Goal: Check status: Check status

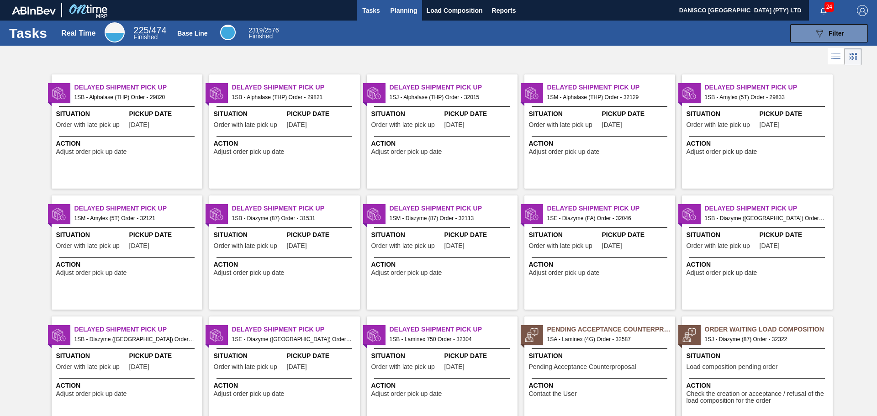
click at [403, 11] on span "Planning" at bounding box center [404, 10] width 27 height 11
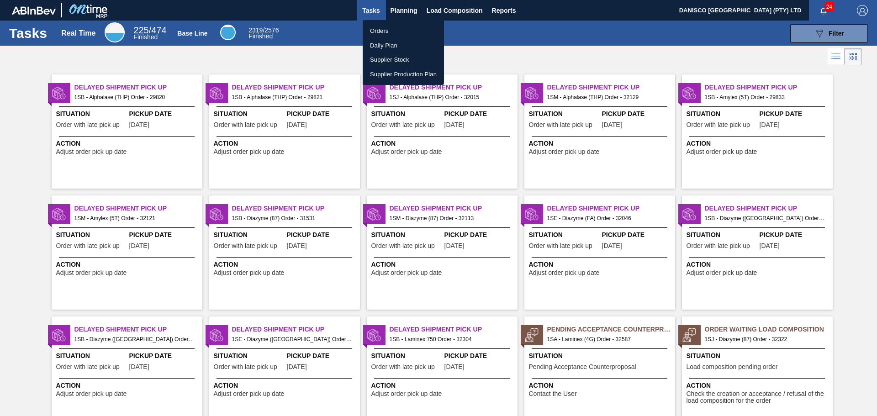
click at [390, 30] on li "Orders" at bounding box center [403, 31] width 81 height 15
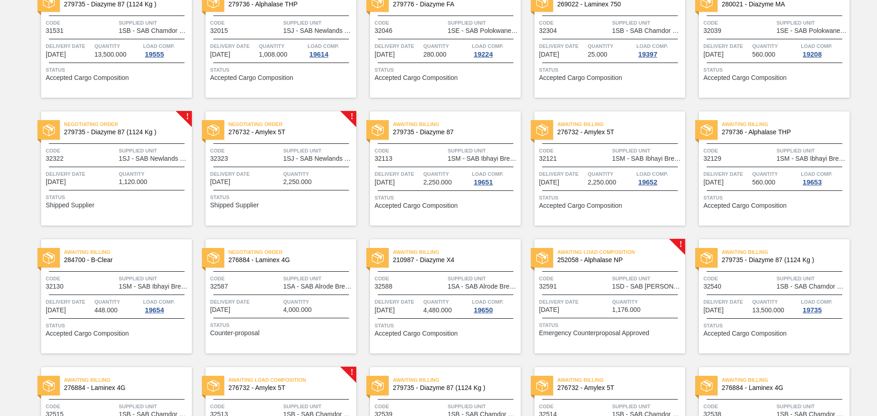
scroll to position [228, 0]
click at [724, 159] on div "Code 32129" at bounding box center [738, 154] width 71 height 16
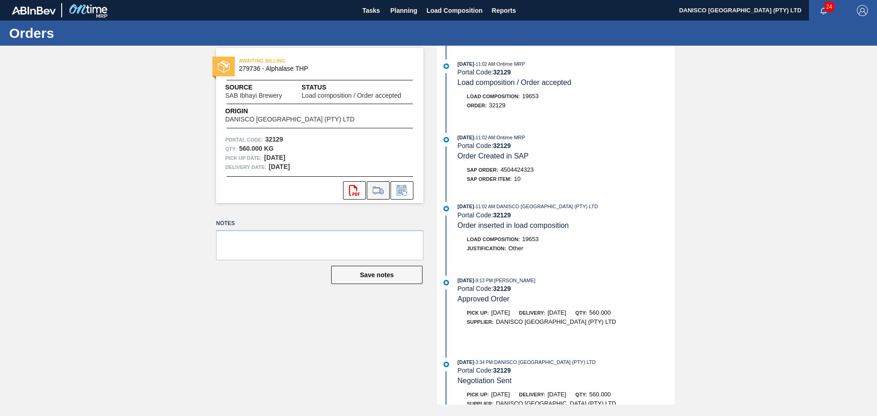
click at [379, 186] on icon at bounding box center [378, 190] width 15 height 11
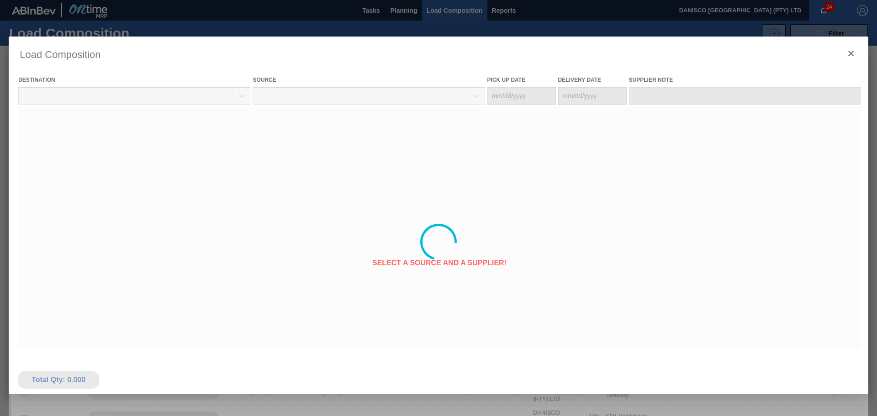
type Date "[DATE]"
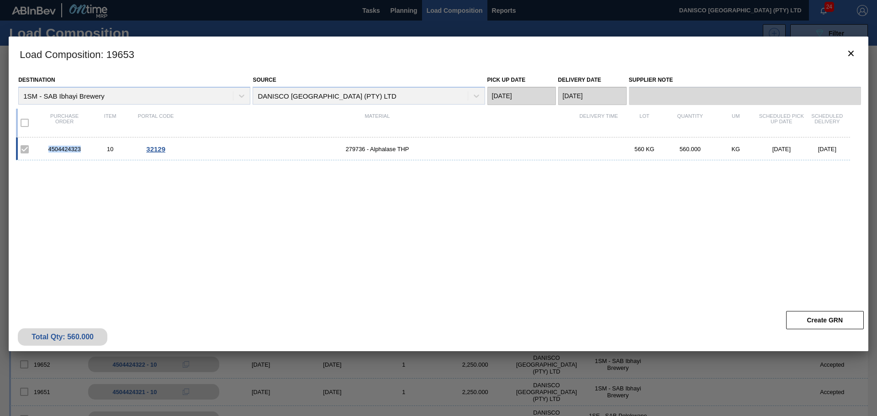
drag, startPoint x: 86, startPoint y: 148, endPoint x: 43, endPoint y: 146, distance: 42.5
click at [43, 146] on div "4504424323" at bounding box center [65, 149] width 46 height 7
copy div "4504424323"
